Goal: Information Seeking & Learning: Learn about a topic

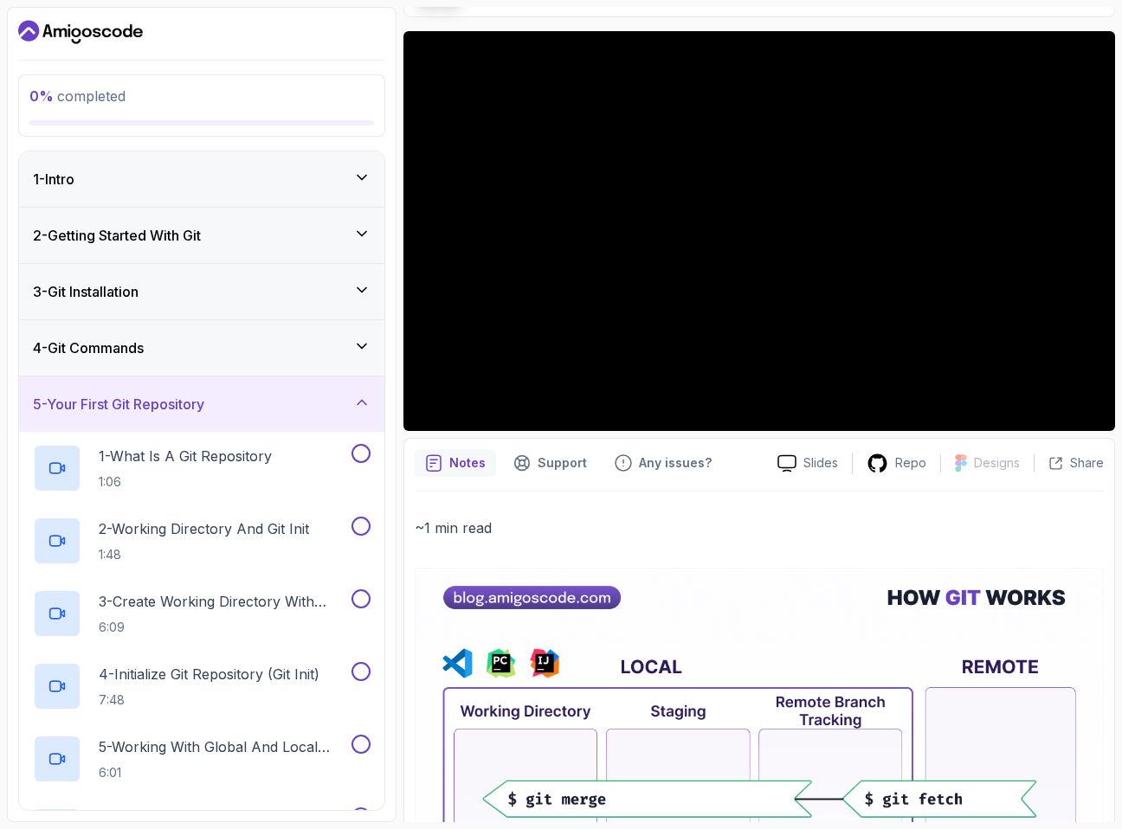
click at [113, 35] on icon "Dashboard" at bounding box center [80, 32] width 125 height 28
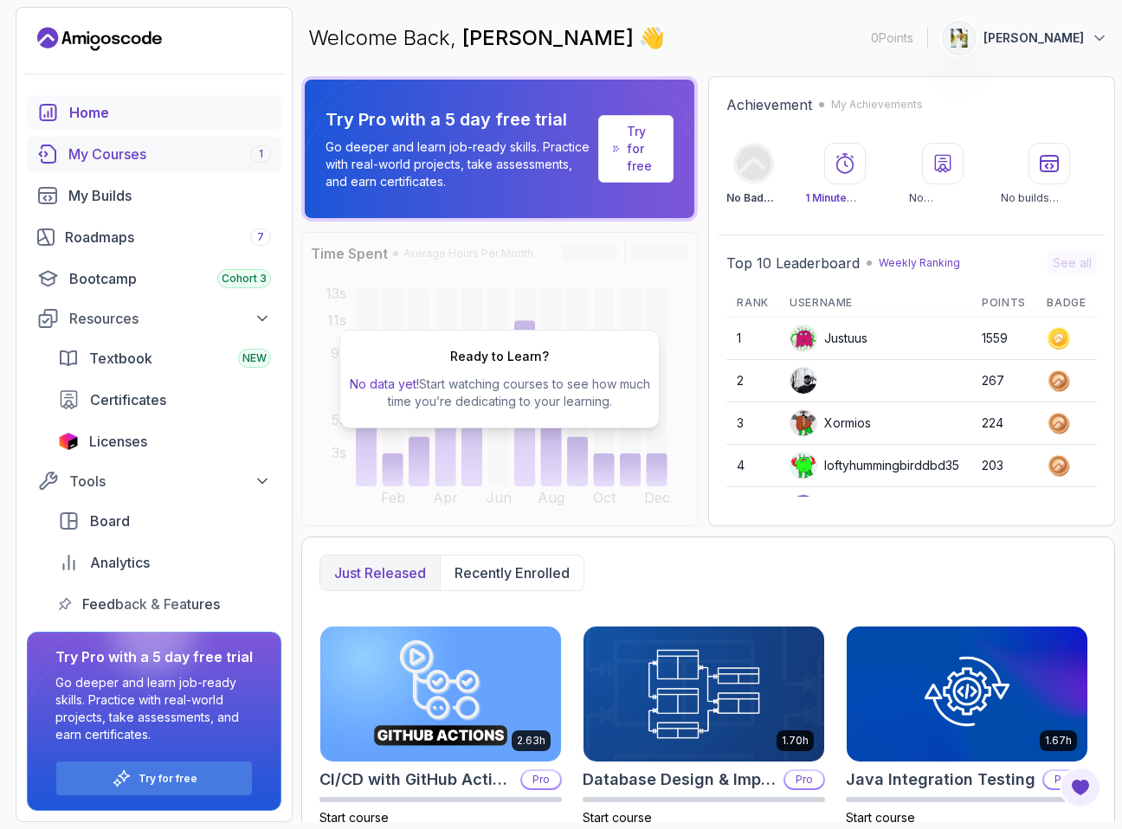
click at [165, 161] on div "My Courses 1" at bounding box center [169, 154] width 203 height 21
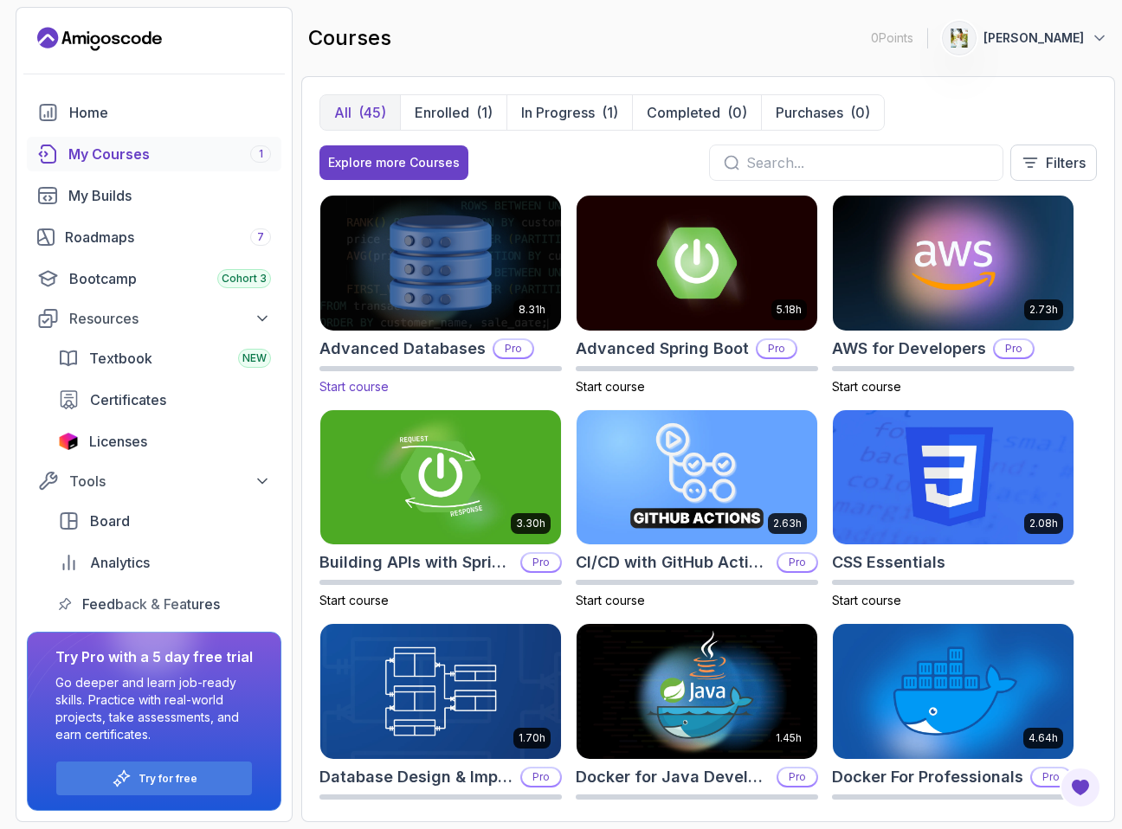
click at [468, 266] on img at bounding box center [440, 262] width 253 height 141
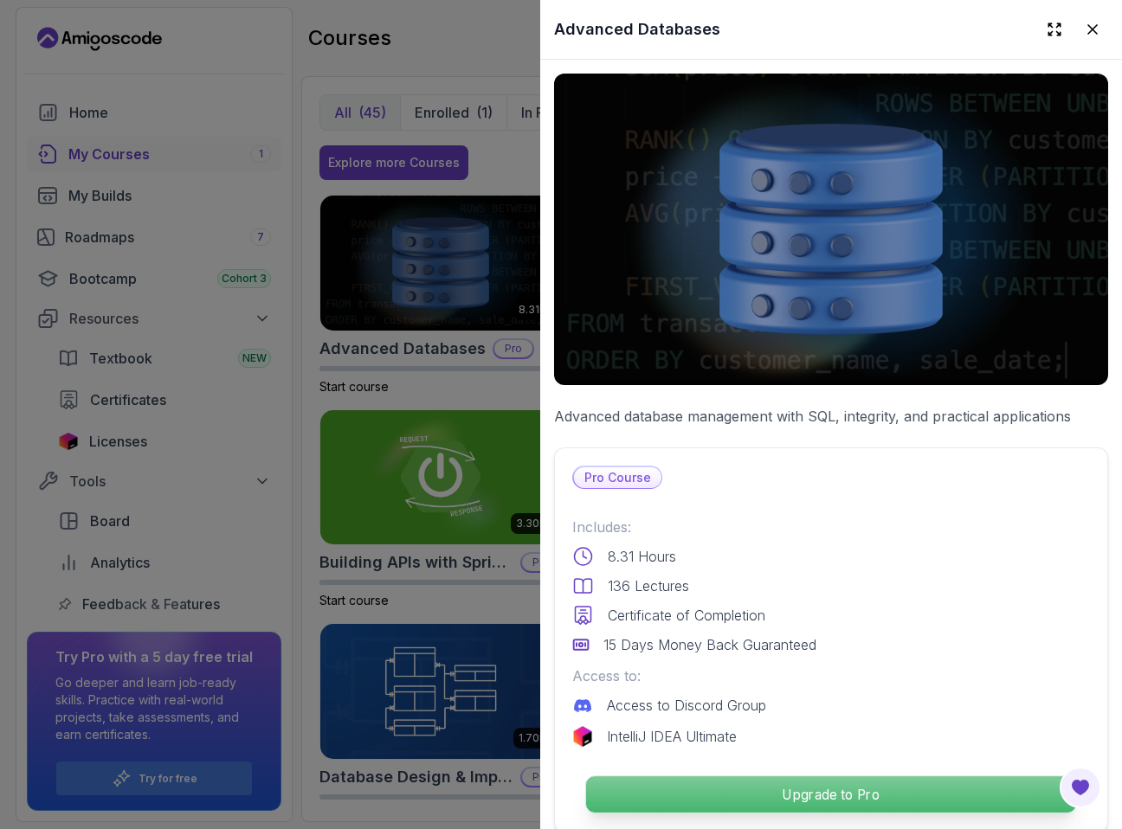
click at [710, 795] on p "Upgrade to Pro" at bounding box center [831, 794] width 490 height 36
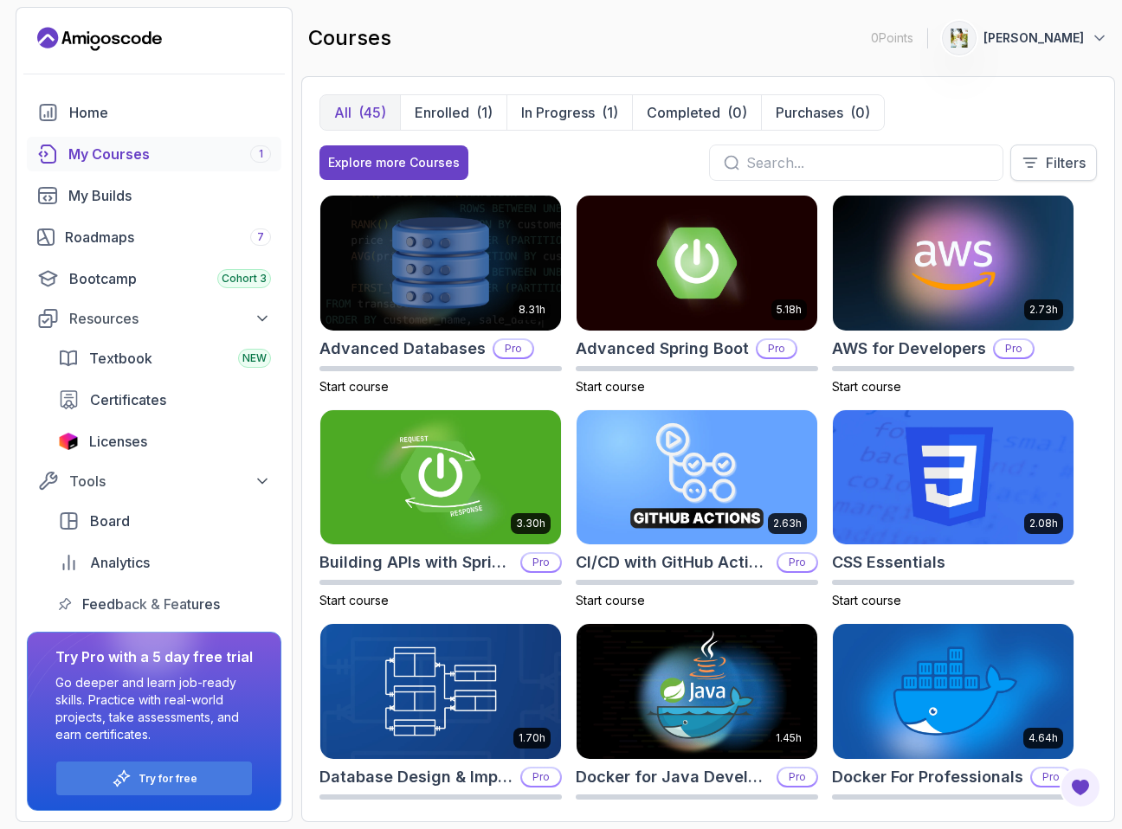
click at [1065, 155] on p "Filters" at bounding box center [1066, 162] width 40 height 21
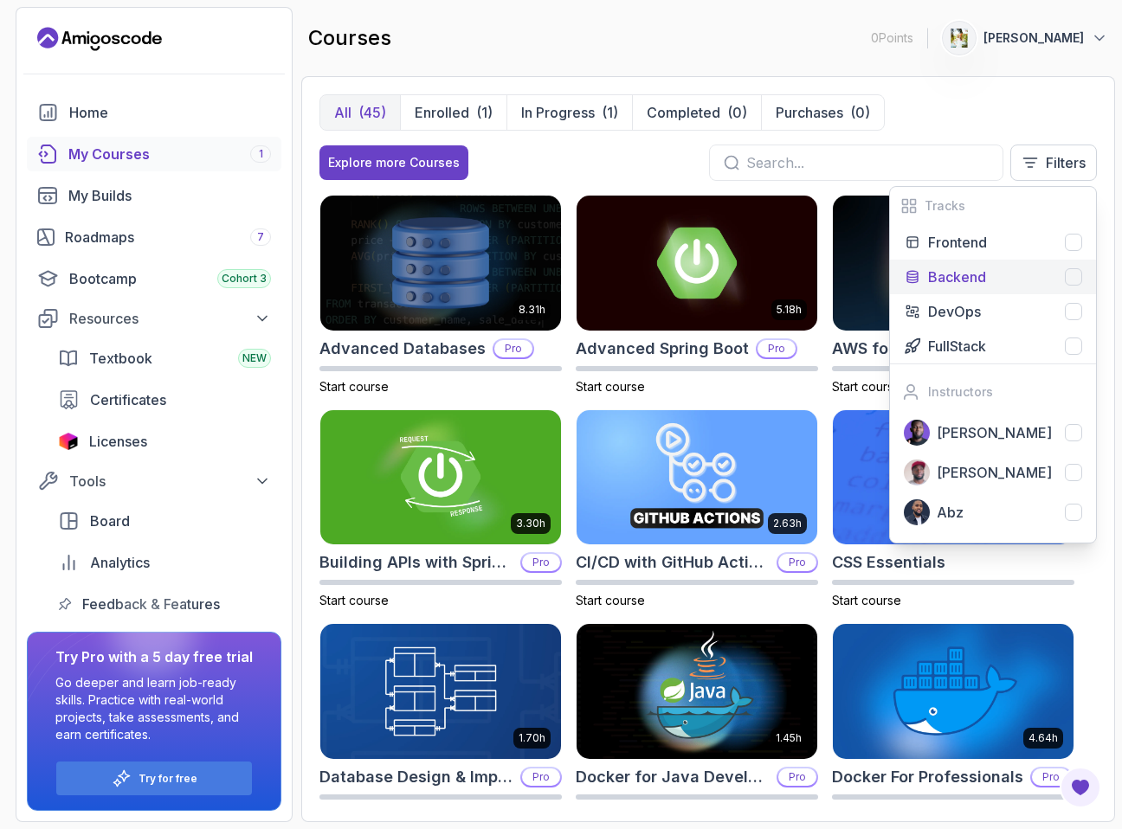
click at [1066, 278] on div at bounding box center [1073, 276] width 17 height 17
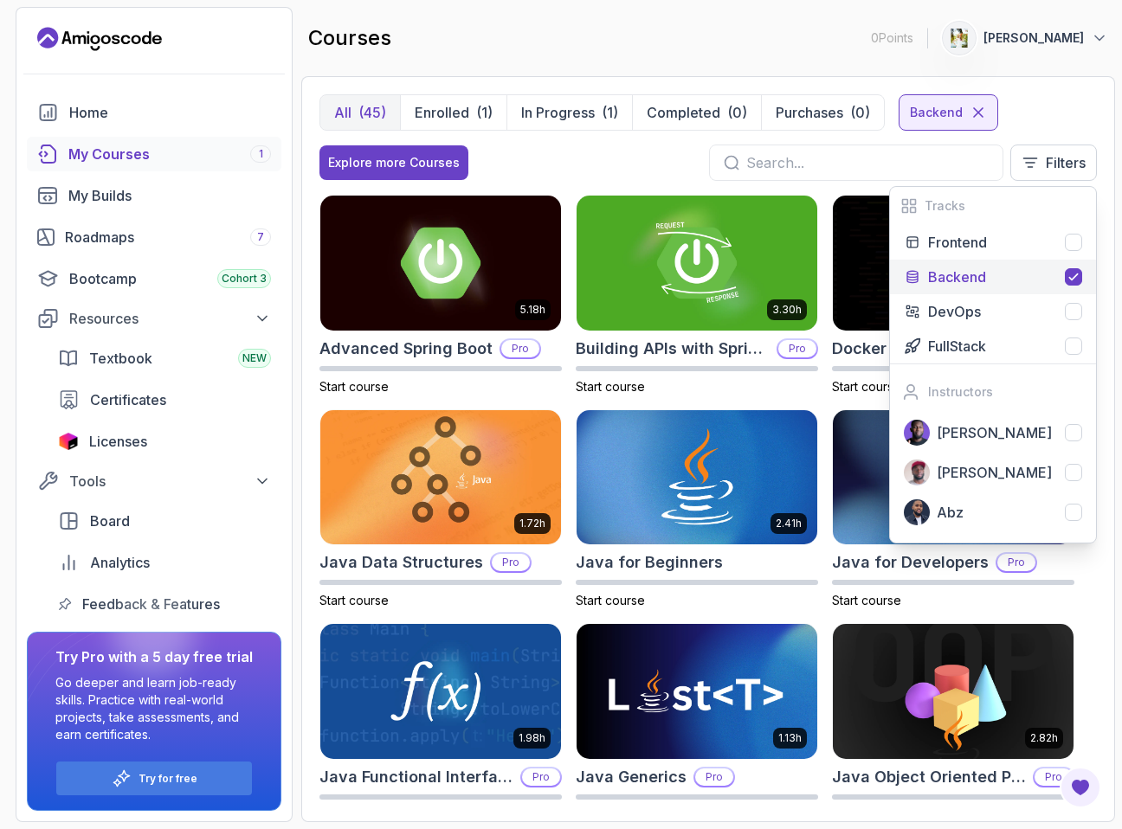
click at [654, 162] on div "Explore more Courses Filters Tracks Frontend Backend DevOps FullStack Instructo…" at bounding box center [707, 163] width 777 height 36
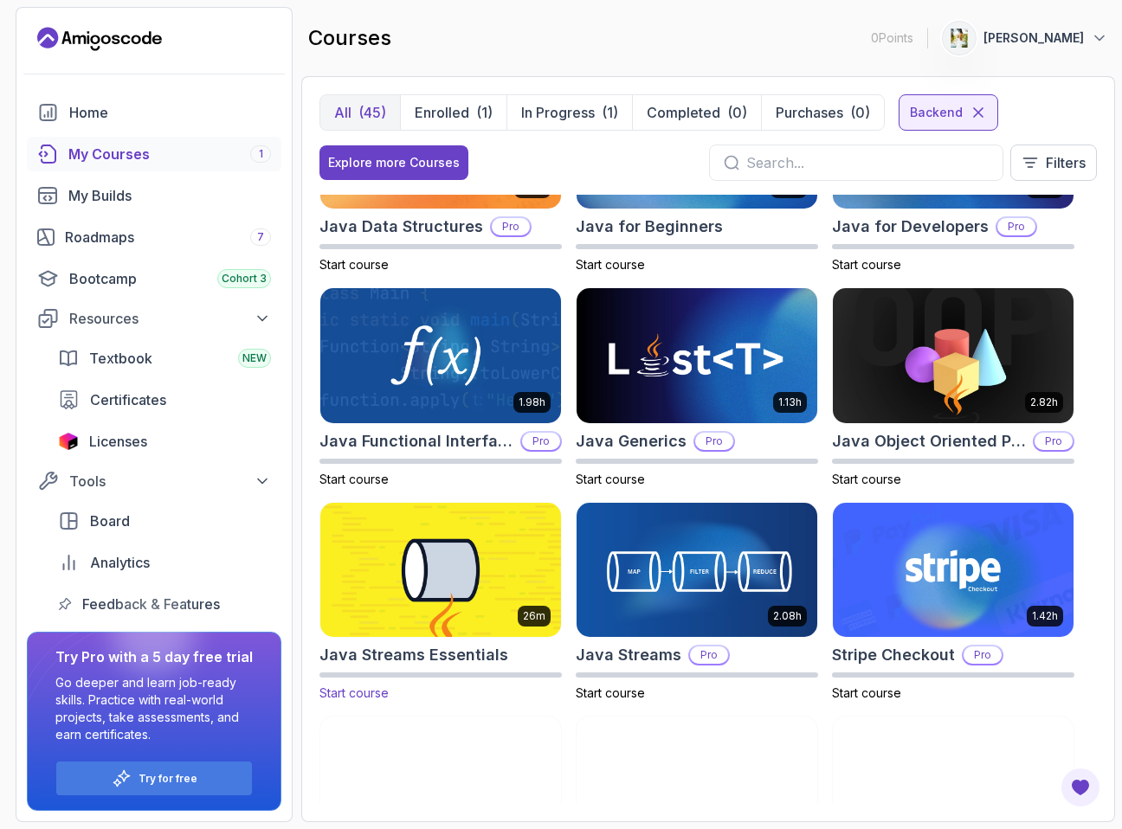
scroll to position [255, 0]
